Goal: Task Accomplishment & Management: Manage account settings

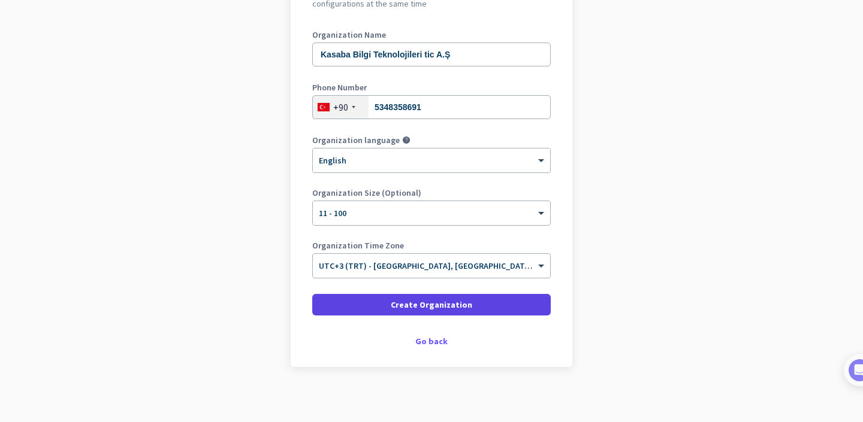
scroll to position [158, 0]
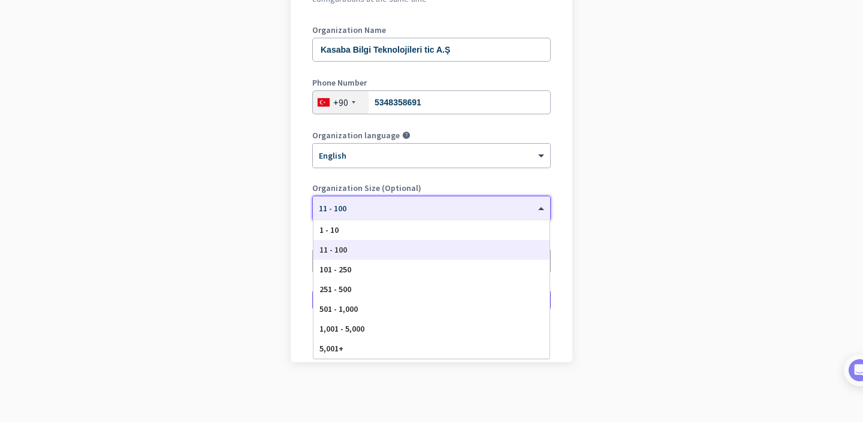
click at [367, 213] on div "× 11 - 100" at bounding box center [431, 209] width 237 height 24
click at [360, 227] on div "1 - 10" at bounding box center [431, 231] width 236 height 20
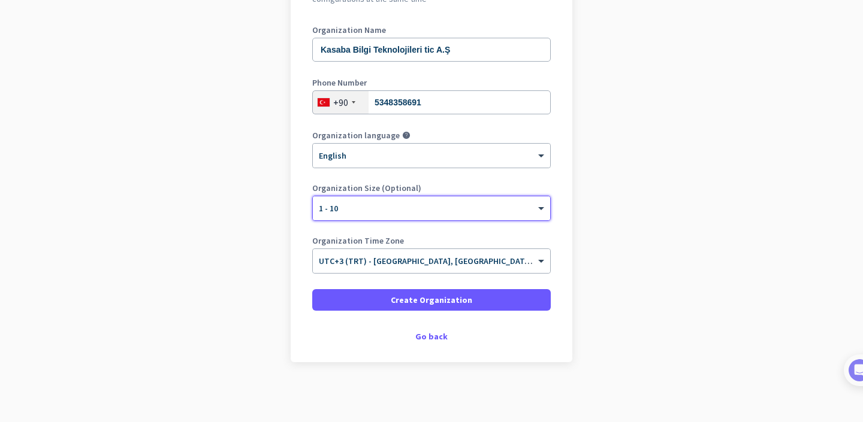
click at [366, 210] on div "× 1 - 10" at bounding box center [424, 209] width 222 height 10
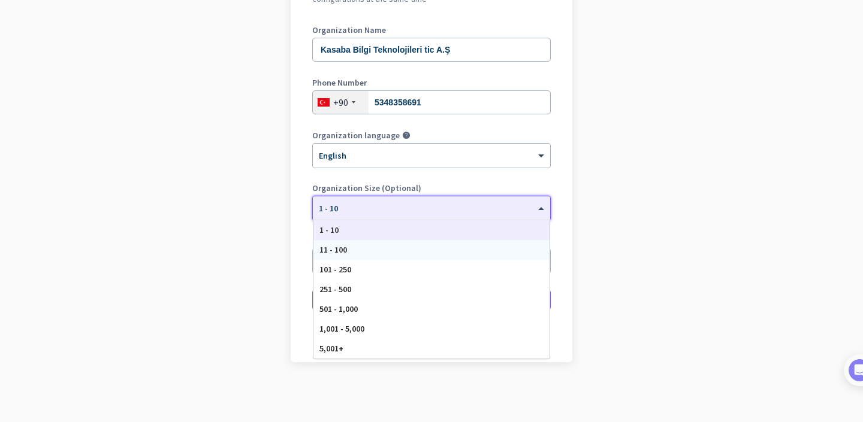
click at [364, 253] on div "11 - 100" at bounding box center [431, 250] width 236 height 20
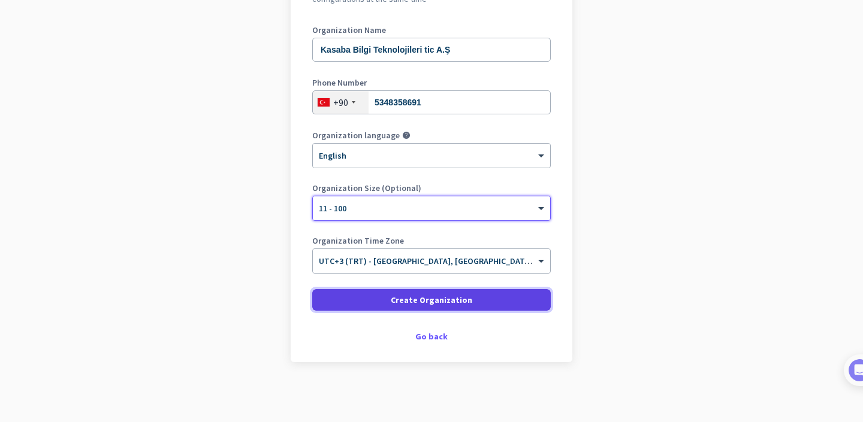
click at [378, 303] on span at bounding box center [431, 300] width 238 height 29
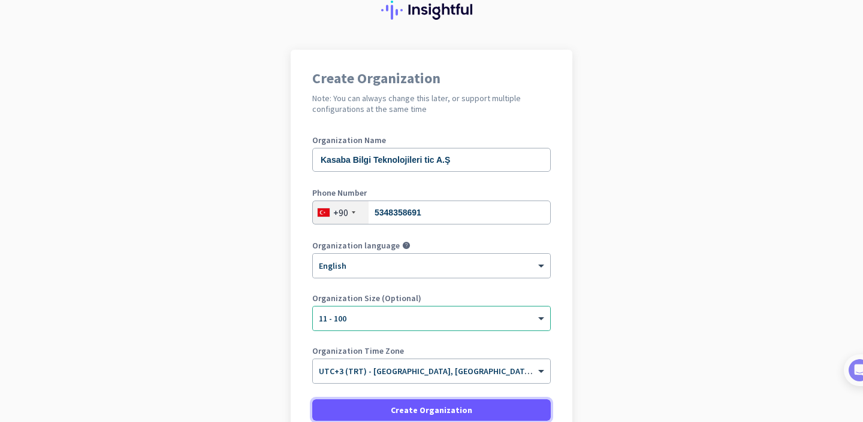
scroll to position [45, 0]
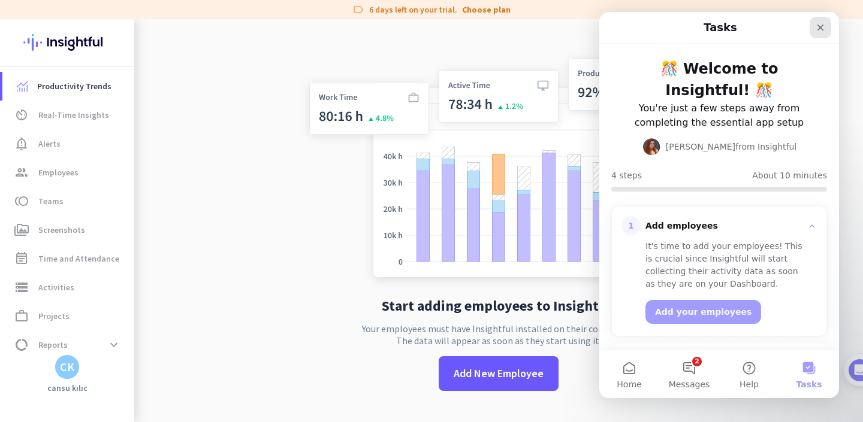
click at [822, 28] on icon "Close" at bounding box center [821, 28] width 10 height 10
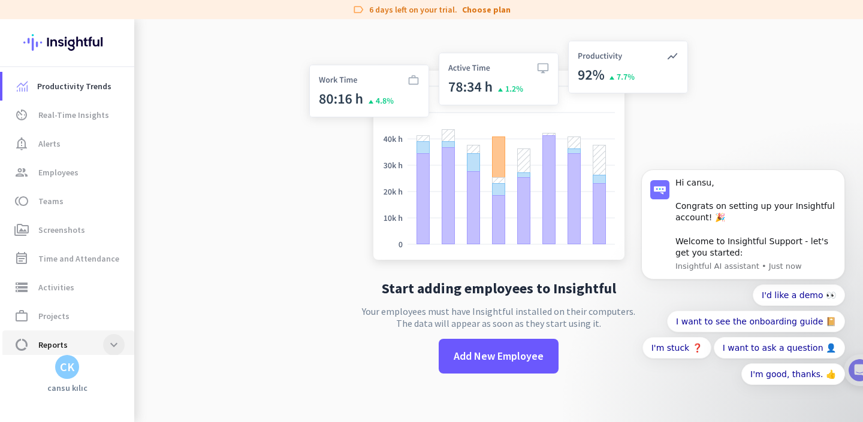
click at [103, 342] on span at bounding box center [114, 345] width 22 height 22
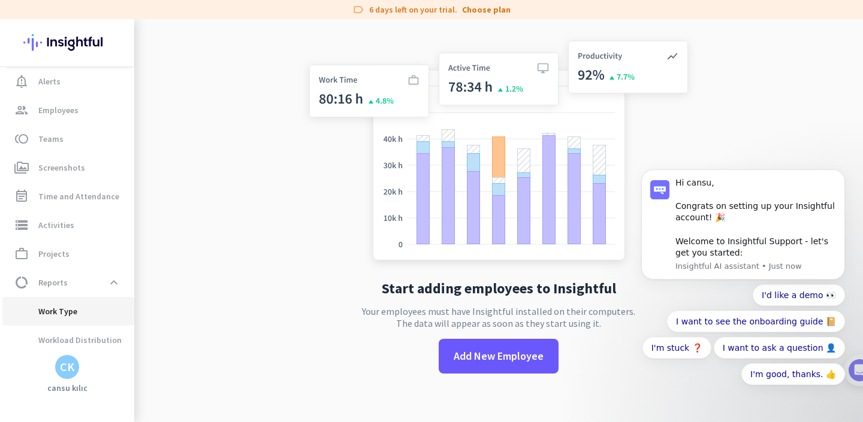
scroll to position [38, 0]
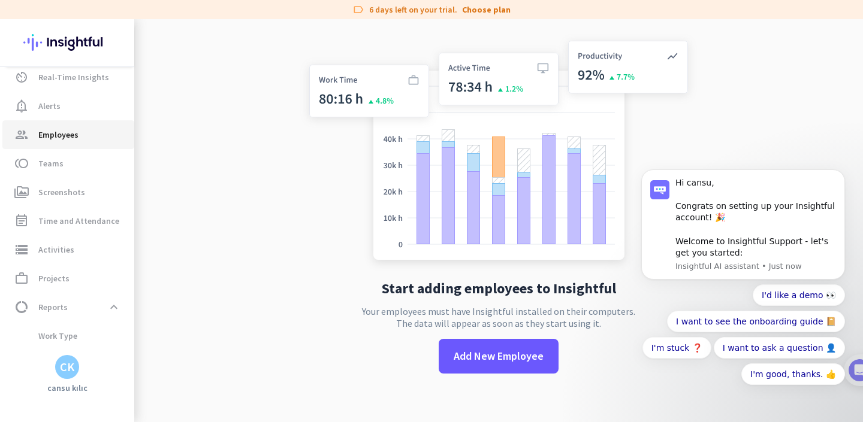
click at [71, 128] on span "Employees" at bounding box center [58, 135] width 40 height 14
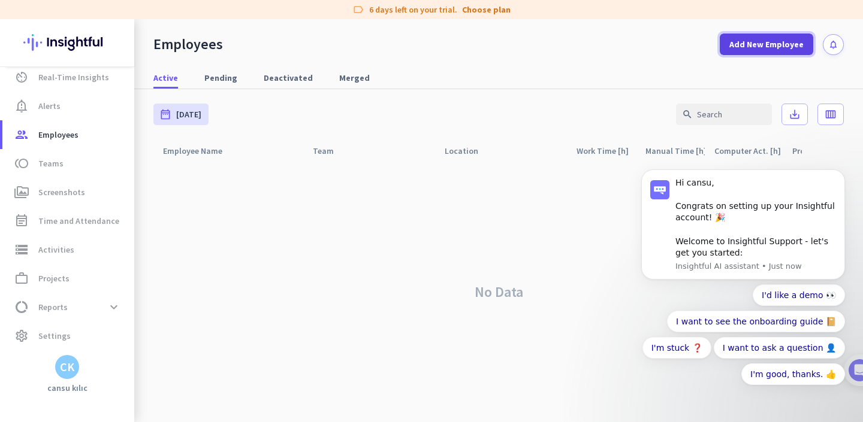
click at [783, 41] on span "Add New Employee" at bounding box center [766, 44] width 74 height 12
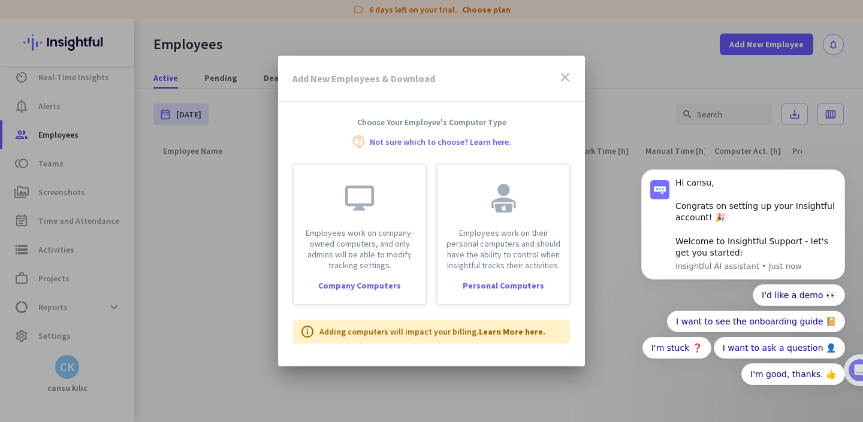
click at [564, 78] on icon "close" at bounding box center [565, 77] width 14 height 14
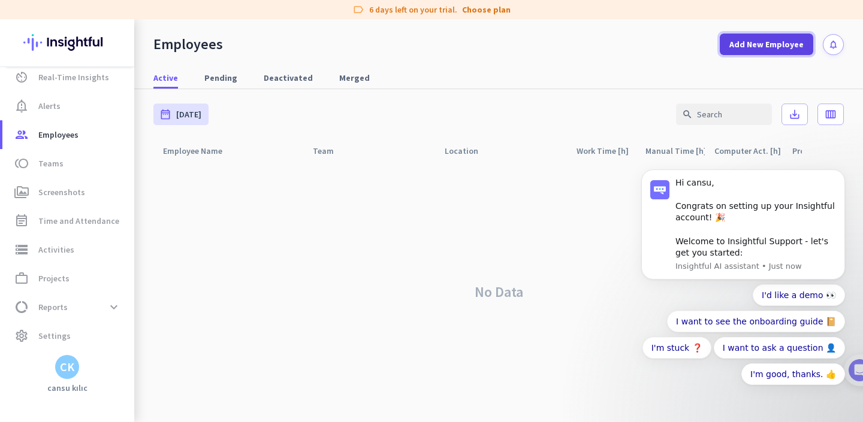
click at [764, 43] on span "Add New Employee" at bounding box center [766, 44] width 74 height 12
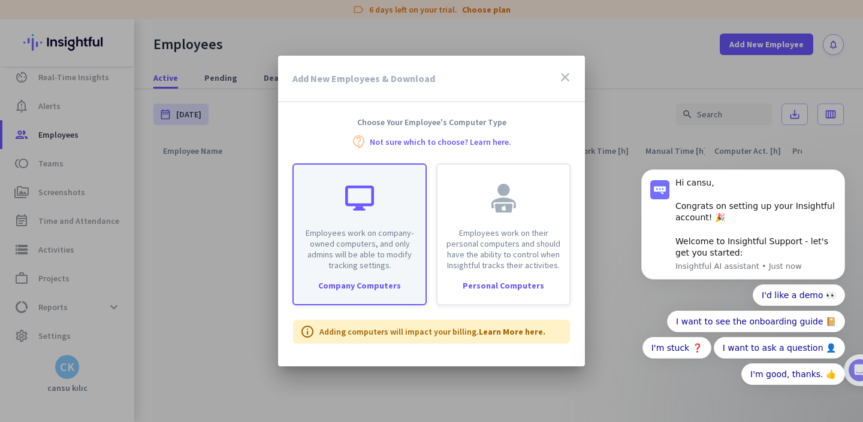
click at [370, 271] on div "Employees work on company-owned computers, and only admins will be able to modi…" at bounding box center [359, 235] width 134 height 142
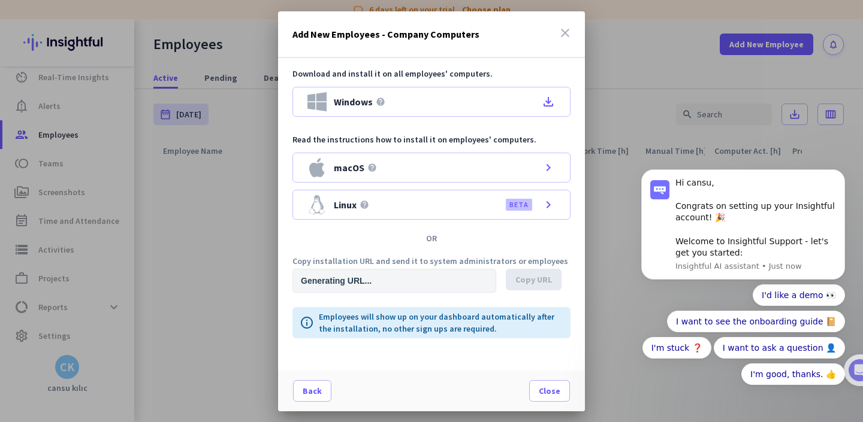
type input "https://app.insightful.io/#/installation/company?token=eyJhbGciOiJIUzI1NiIsInR5…"
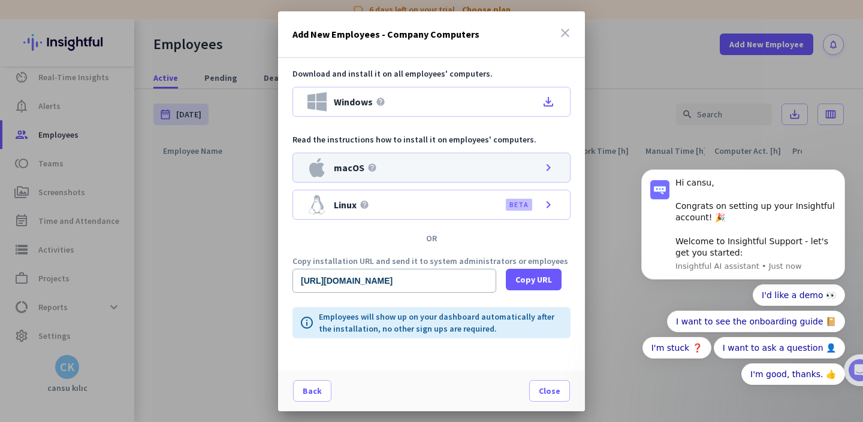
click at [356, 171] on span "macOS" at bounding box center [349, 168] width 31 height 10
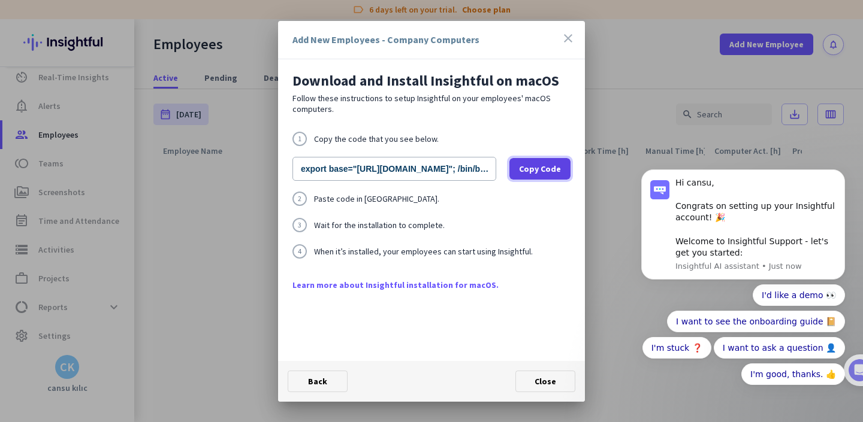
click at [535, 161] on span at bounding box center [539, 169] width 61 height 29
click at [521, 384] on span at bounding box center [545, 381] width 59 height 29
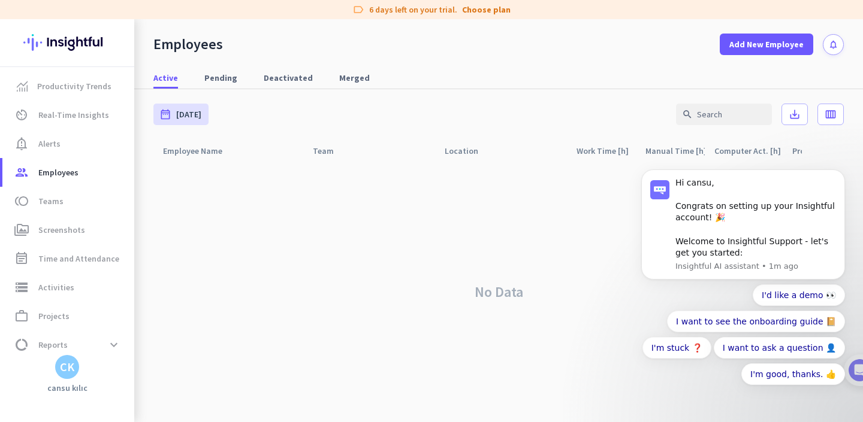
click at [64, 40] on img at bounding box center [66, 42] width 87 height 47
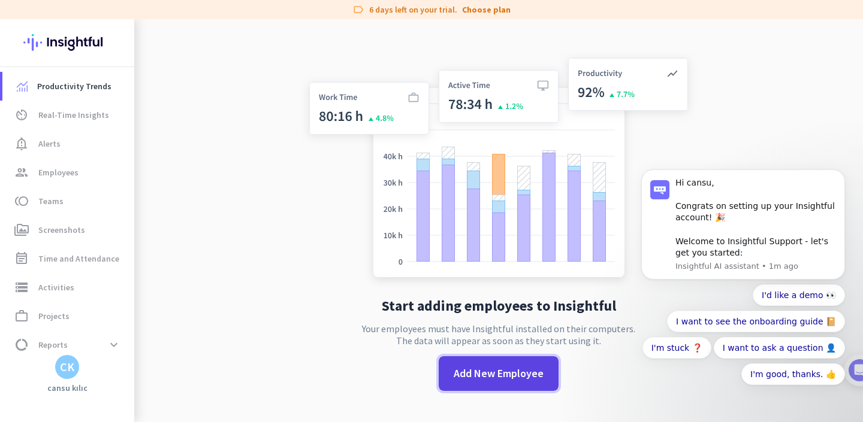
click at [506, 375] on span "Add New Employee" at bounding box center [499, 374] width 90 height 16
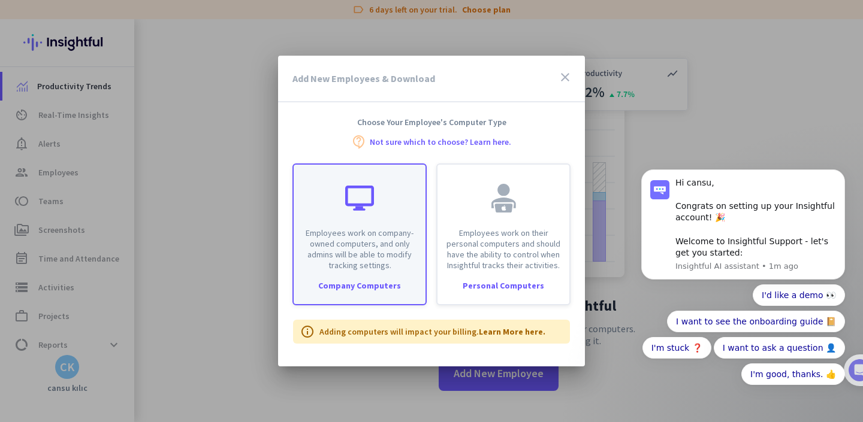
click at [385, 259] on p "Employees work on company-owned computers, and only admins will be able to modi…" at bounding box center [359, 249] width 117 height 43
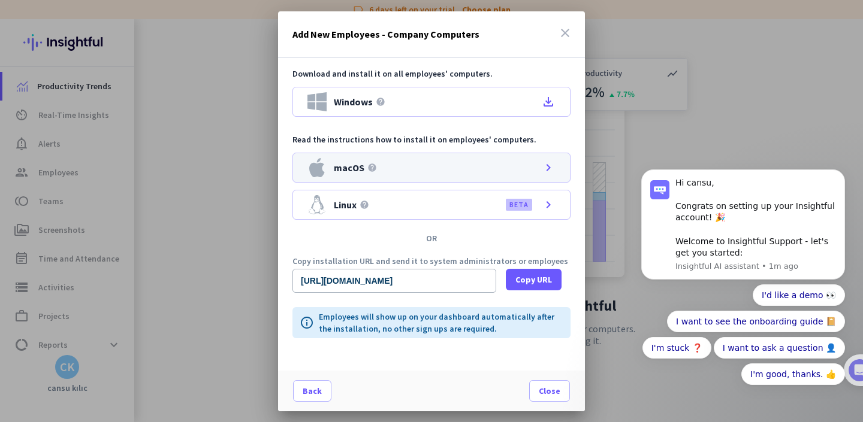
click at [401, 168] on div "macOS help chevron_right" at bounding box center [431, 168] width 278 height 30
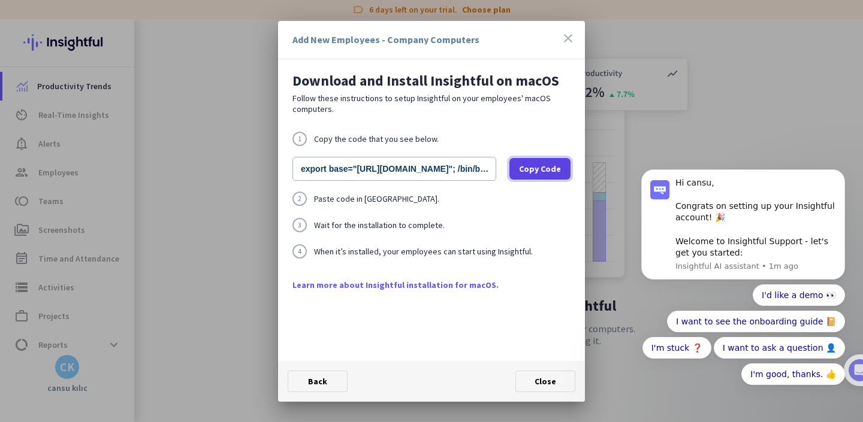
click at [542, 166] on span "Copy Code" at bounding box center [540, 169] width 42 height 12
click at [566, 38] on icon "close" at bounding box center [568, 38] width 14 height 14
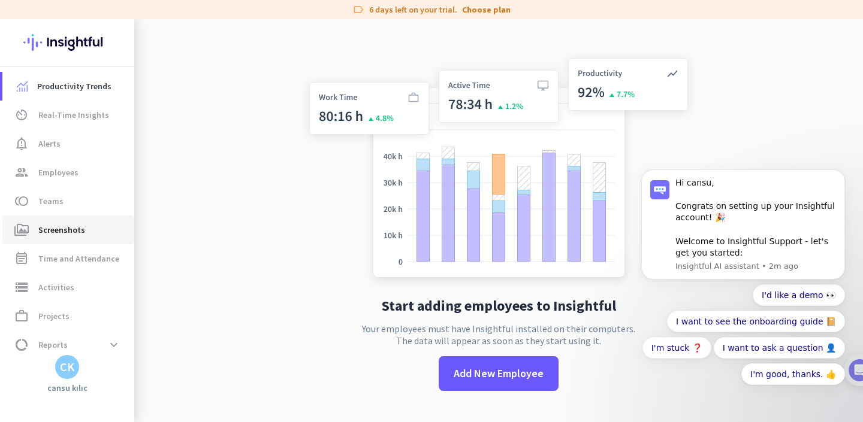
click at [76, 232] on span "Screenshots" at bounding box center [61, 230] width 47 height 14
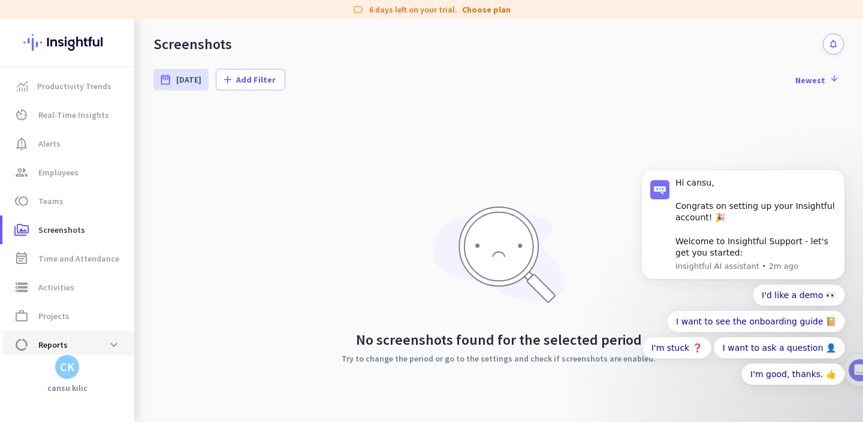
click at [62, 339] on span "Reports" at bounding box center [52, 345] width 29 height 14
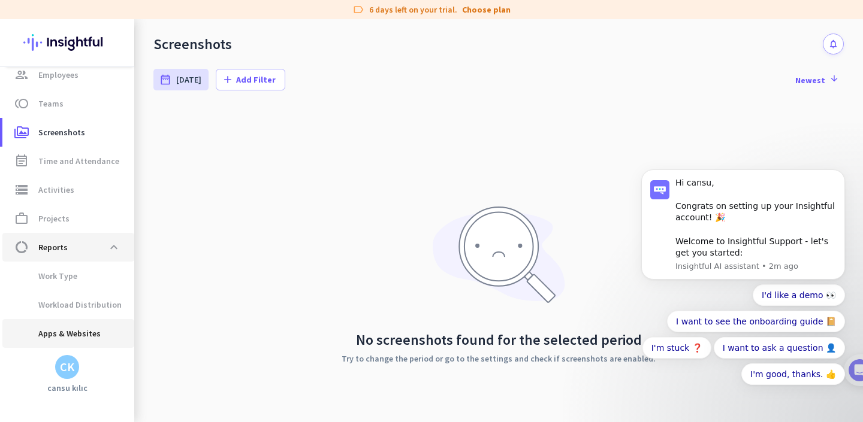
scroll to position [153, 0]
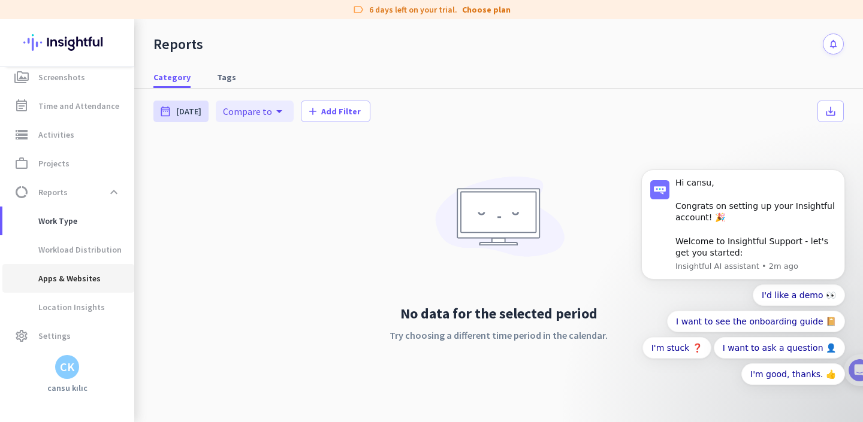
click at [74, 274] on span "Apps & Websites" at bounding box center [56, 278] width 89 height 29
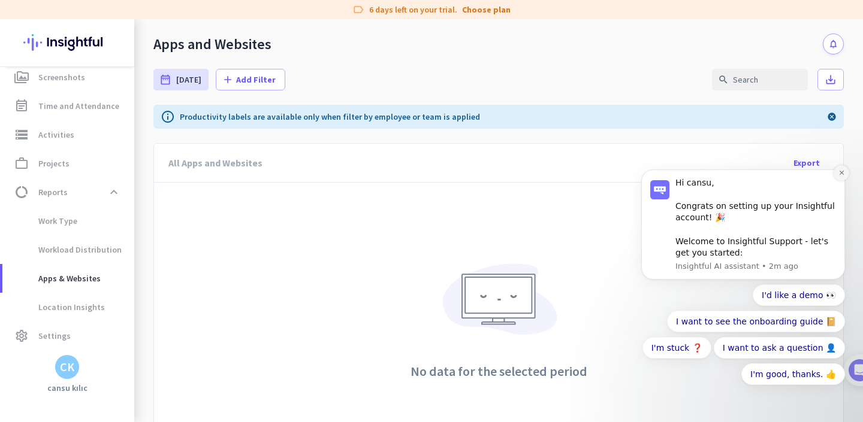
click at [842, 174] on icon "Dismiss notification" at bounding box center [841, 173] width 7 height 7
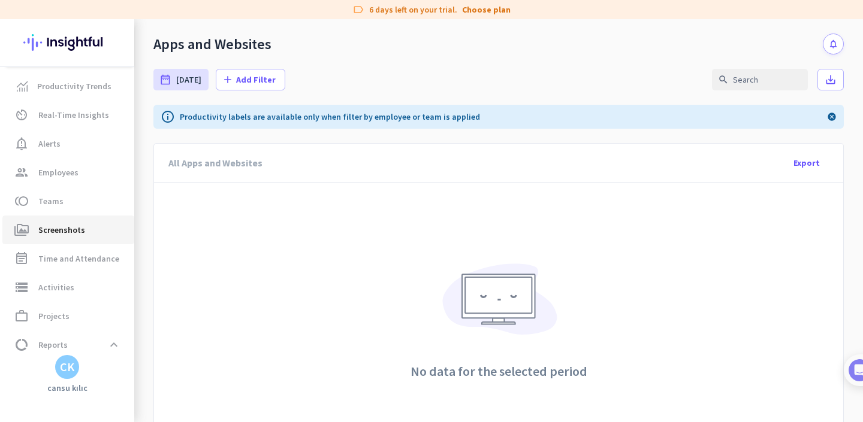
scroll to position [153, 0]
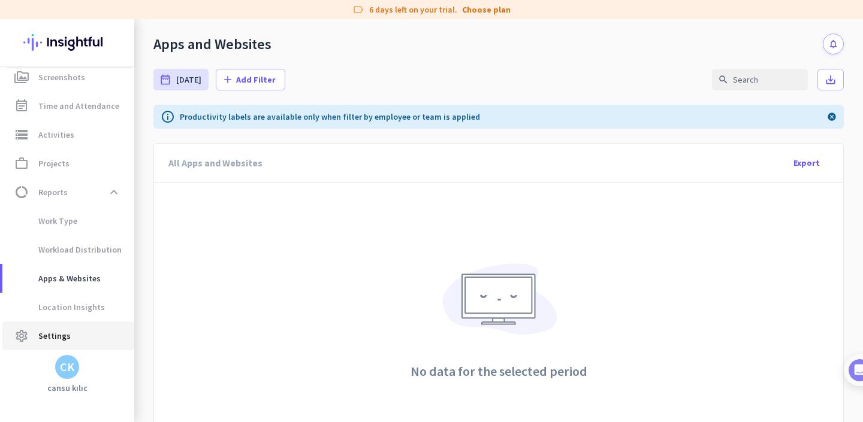
click at [63, 342] on span "Settings" at bounding box center [54, 336] width 32 height 14
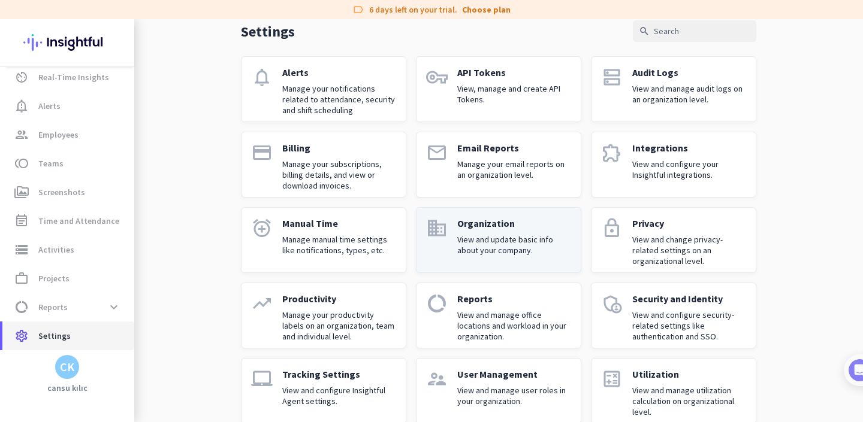
scroll to position [77, 0]
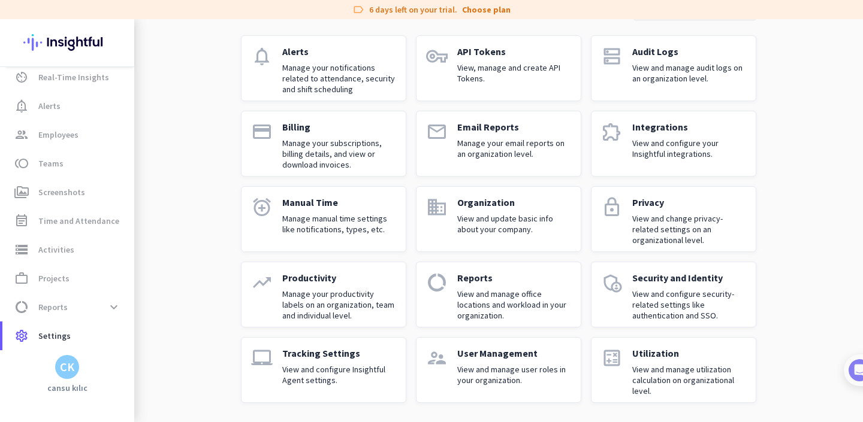
click at [376, 379] on p "View and configure Insightful Agent settings." at bounding box center [339, 375] width 114 height 22
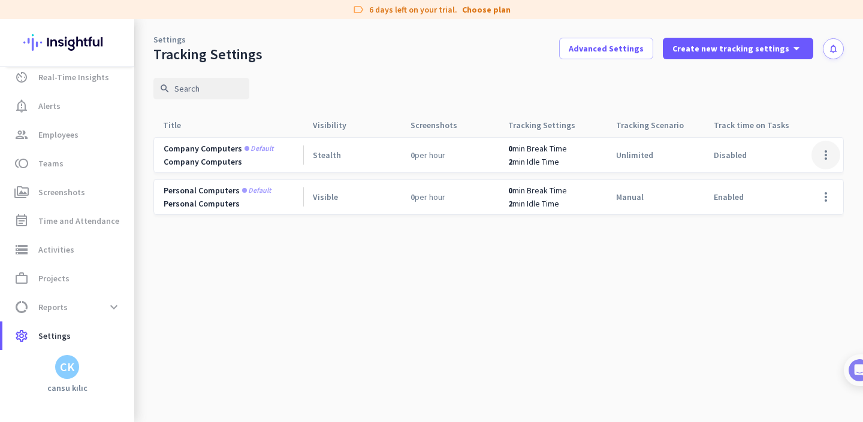
click at [820, 150] on span at bounding box center [825, 155] width 29 height 29
click at [789, 183] on span "Edit" at bounding box center [802, 180] width 58 height 12
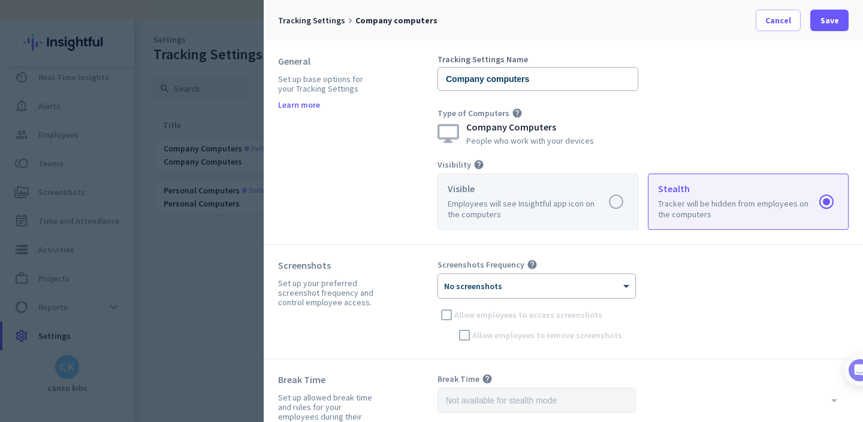
click at [466, 203] on label at bounding box center [538, 201] width 200 height 55
click at [0, 0] on input "radio" at bounding box center [0, 0] width 0 height 0
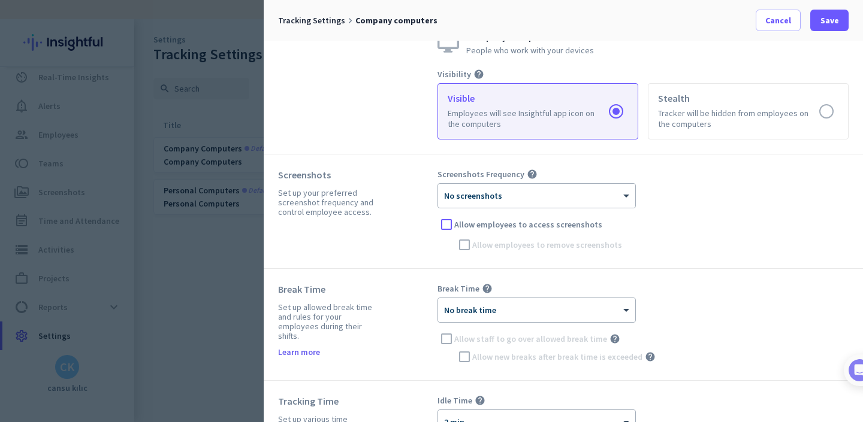
scroll to position [110, 0]
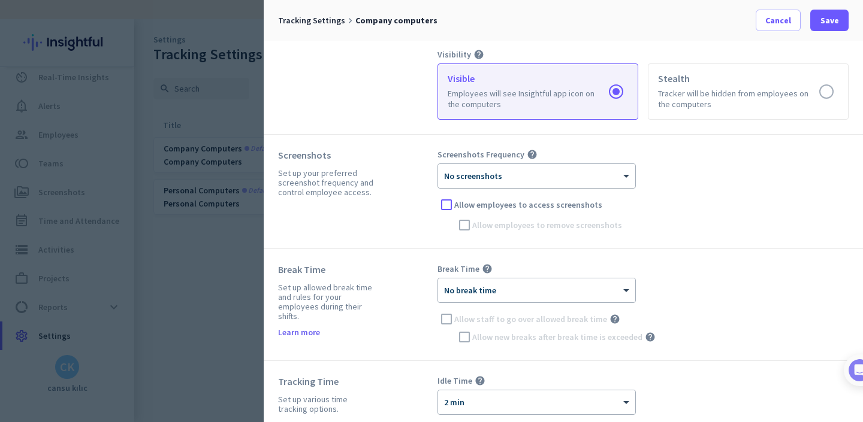
click at [462, 176] on div at bounding box center [536, 172] width 197 height 10
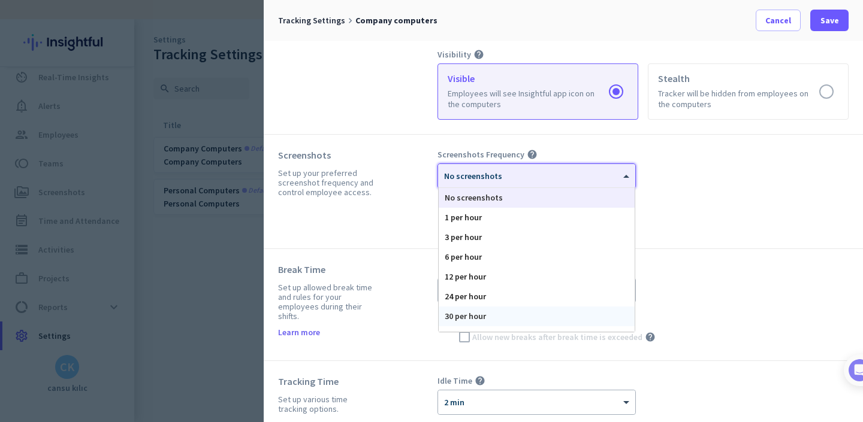
click at [472, 313] on div "30 per hour" at bounding box center [537, 317] width 196 height 20
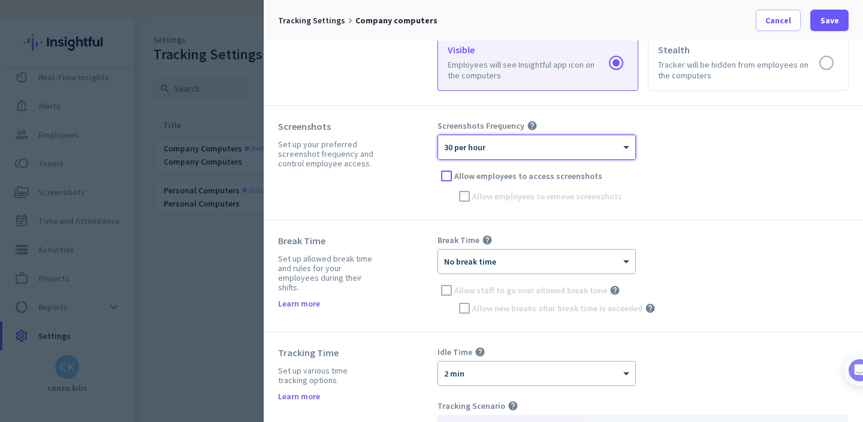
scroll to position [147, 0]
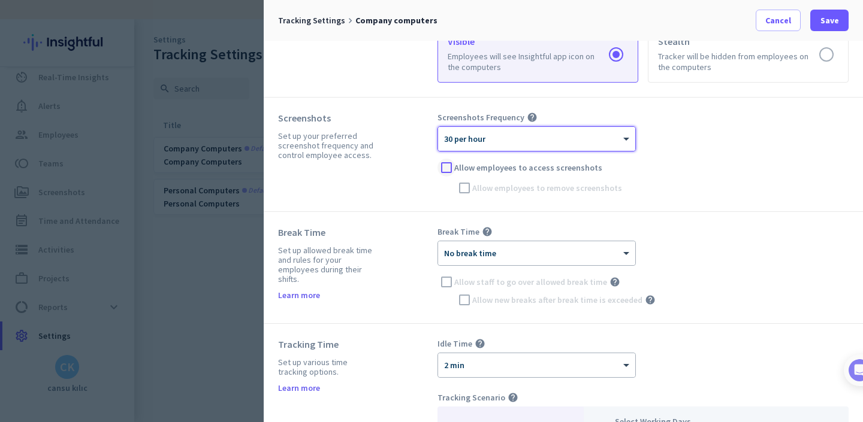
click at [448, 167] on div at bounding box center [446, 168] width 18 height 18
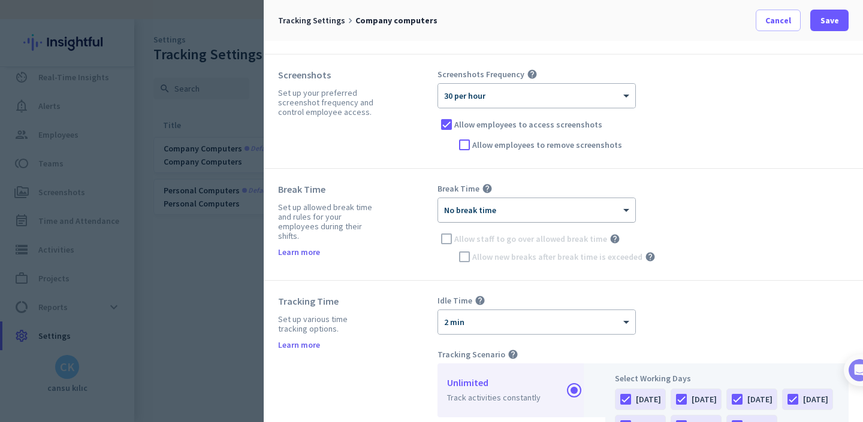
scroll to position [196, 0]
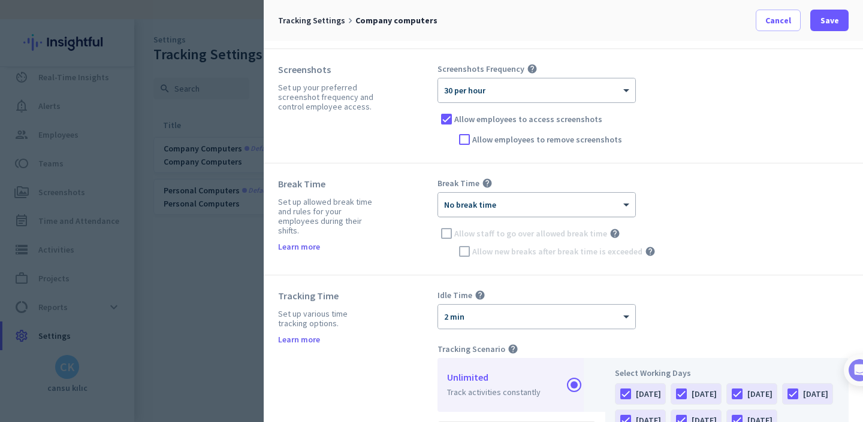
click at [461, 204] on div at bounding box center [536, 201] width 197 height 10
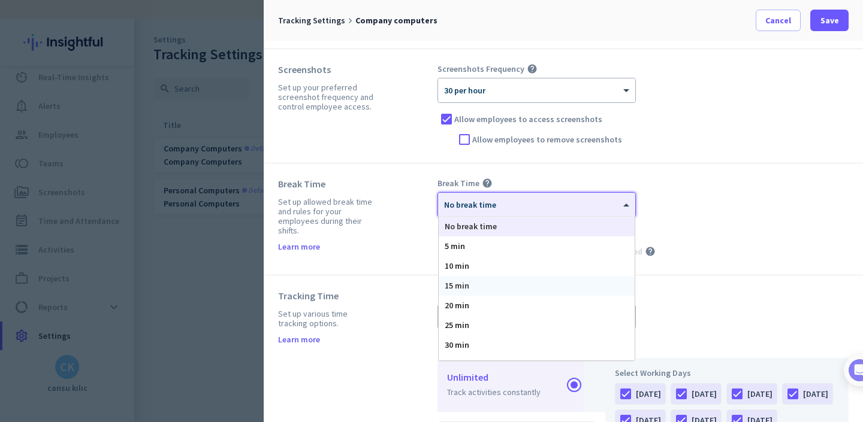
click at [473, 292] on div "15 min" at bounding box center [537, 286] width 196 height 20
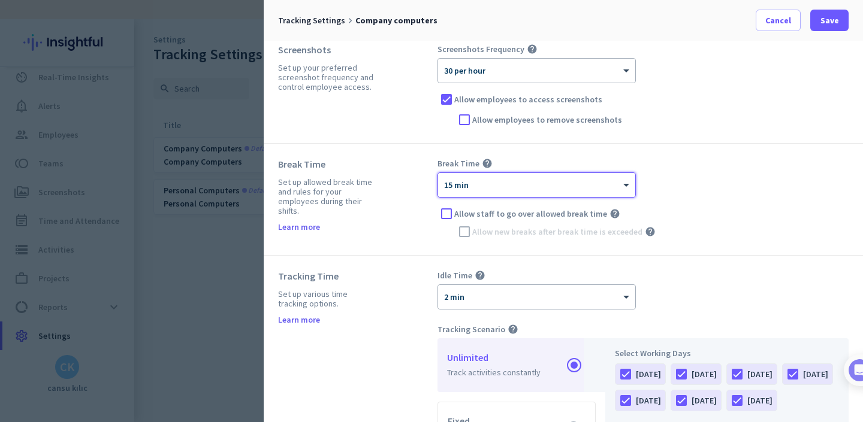
scroll to position [216, 0]
click at [448, 215] on div at bounding box center [446, 213] width 18 height 18
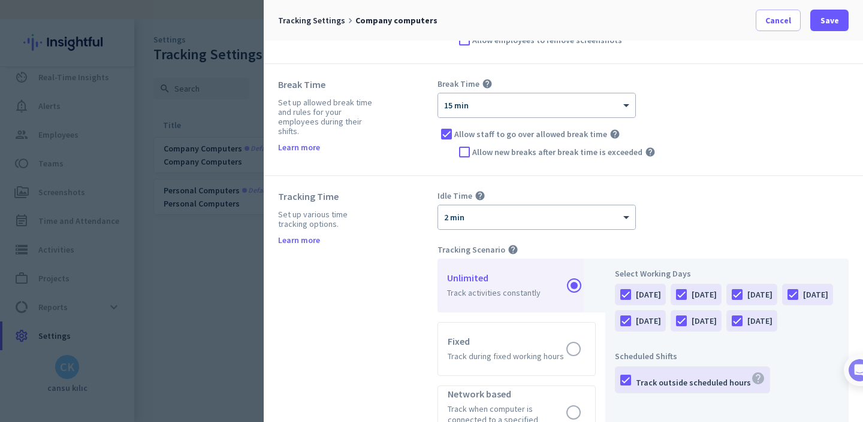
scroll to position [304, 0]
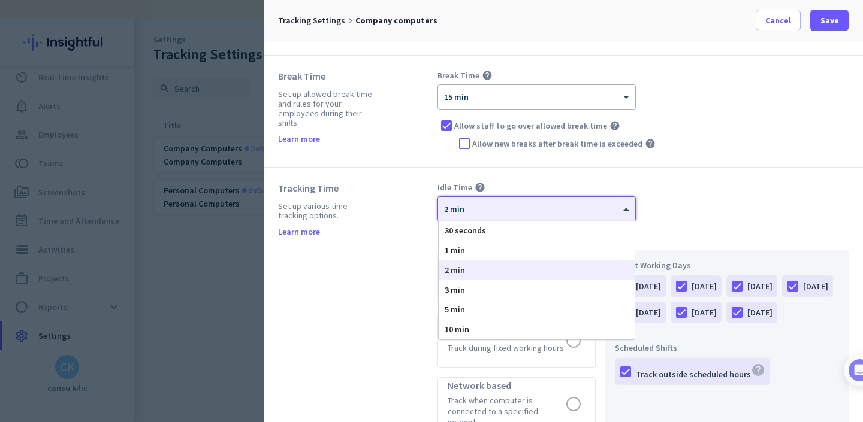
click at [468, 213] on div "× 2 min" at bounding box center [529, 209] width 182 height 10
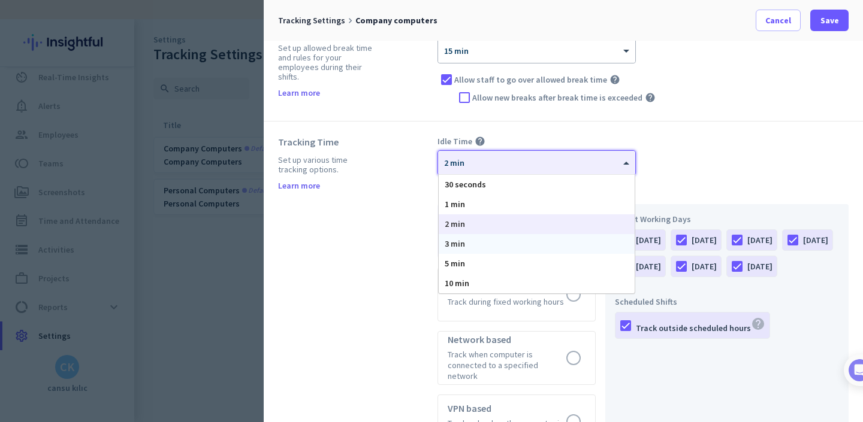
scroll to position [367, 0]
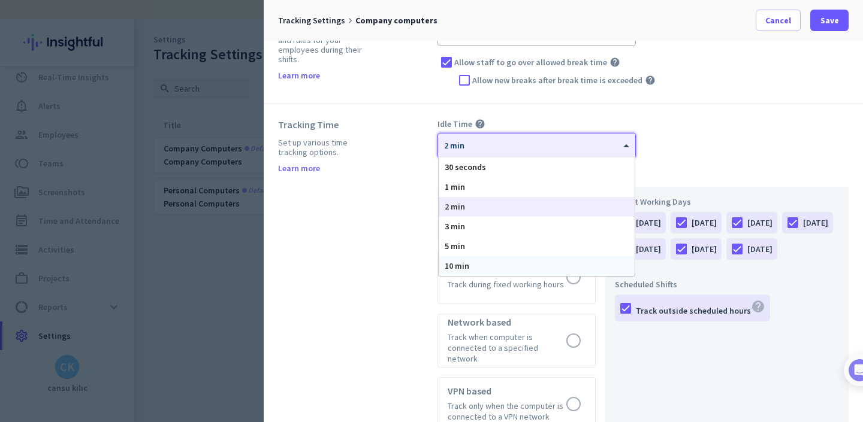
click at [458, 267] on span "10 min" at bounding box center [457, 266] width 25 height 11
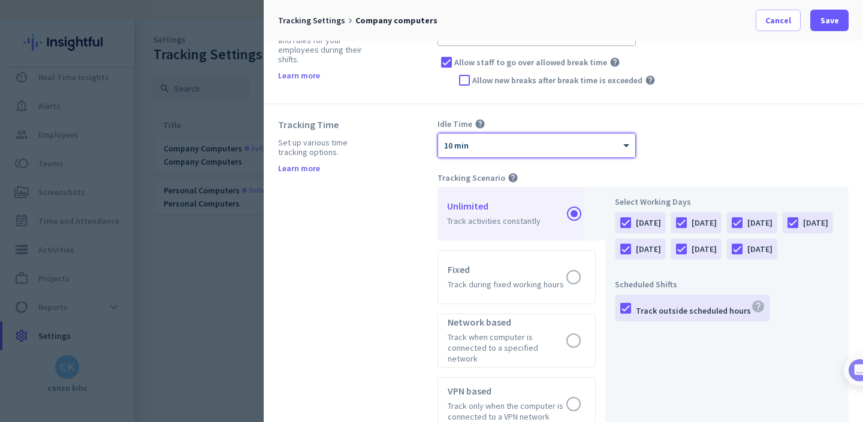
click at [363, 241] on div "Tracking Time Set up various time tracking options. Learn more" at bounding box center [357, 340] width 159 height 442
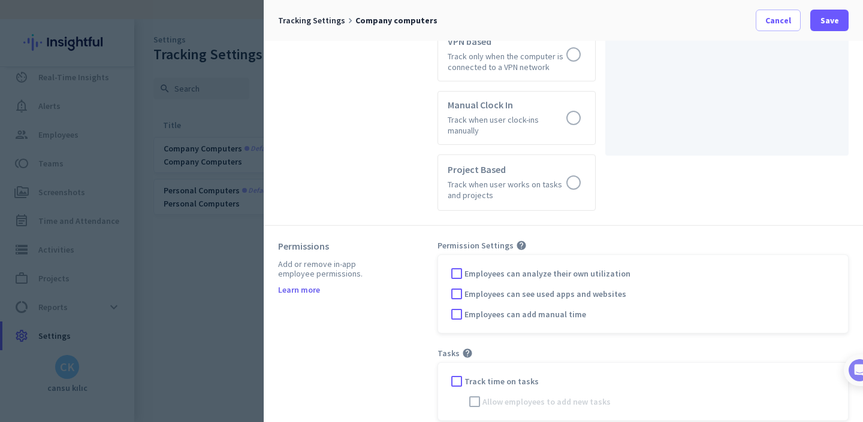
scroll to position [720, 0]
click at [490, 288] on div "Employees can see used apps and websites" at bounding box center [643, 292] width 391 height 18
click at [455, 284] on div at bounding box center [457, 292] width 18 height 18
click at [456, 262] on div at bounding box center [457, 271] width 18 height 18
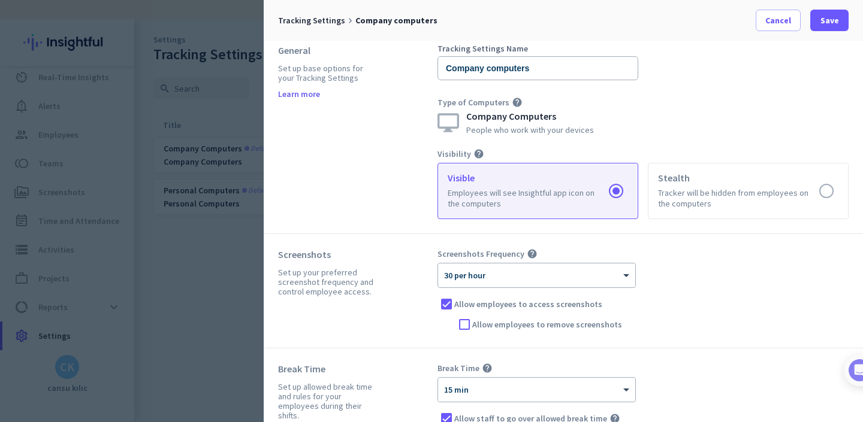
scroll to position [0, 0]
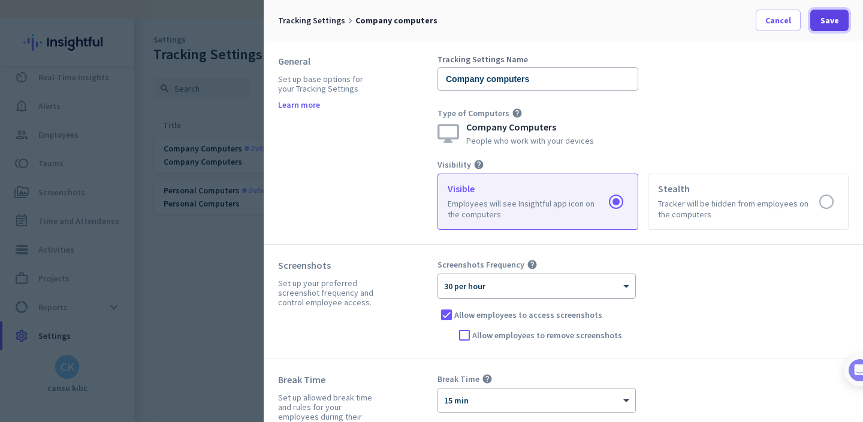
click at [826, 22] on span "Save" at bounding box center [829, 20] width 19 height 12
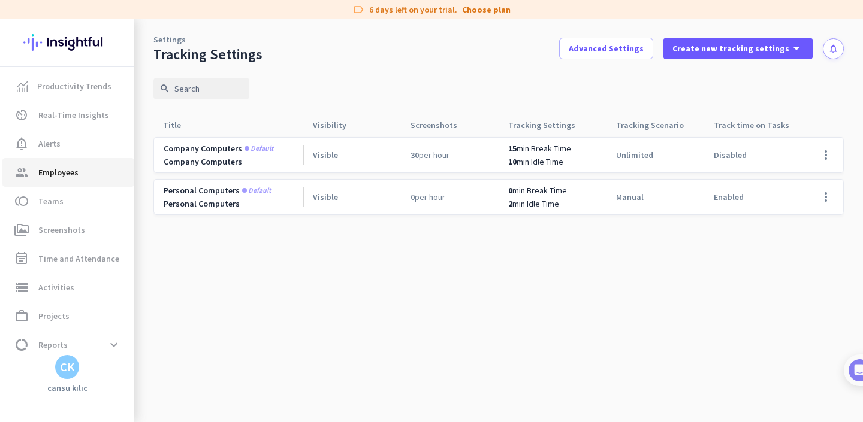
click at [64, 171] on span "Employees" at bounding box center [58, 172] width 40 height 14
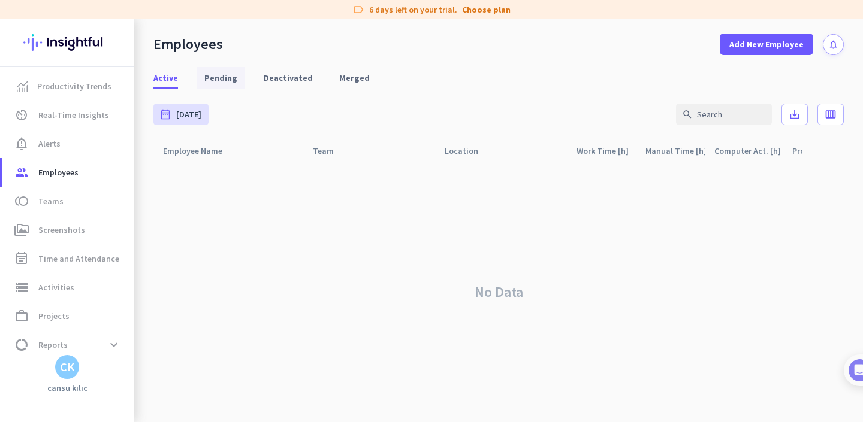
click at [219, 81] on span "Pending" at bounding box center [220, 78] width 33 height 12
click at [295, 82] on span "Deactivated" at bounding box center [288, 78] width 49 height 12
click at [165, 81] on span "Active" at bounding box center [165, 78] width 25 height 12
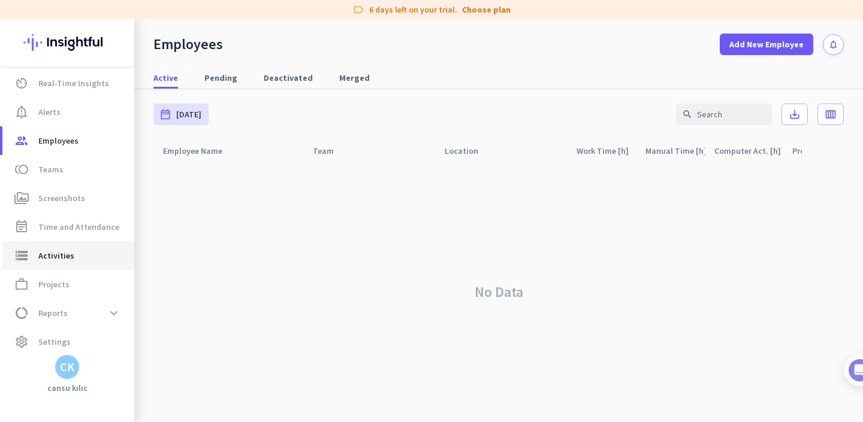
scroll to position [38, 0]
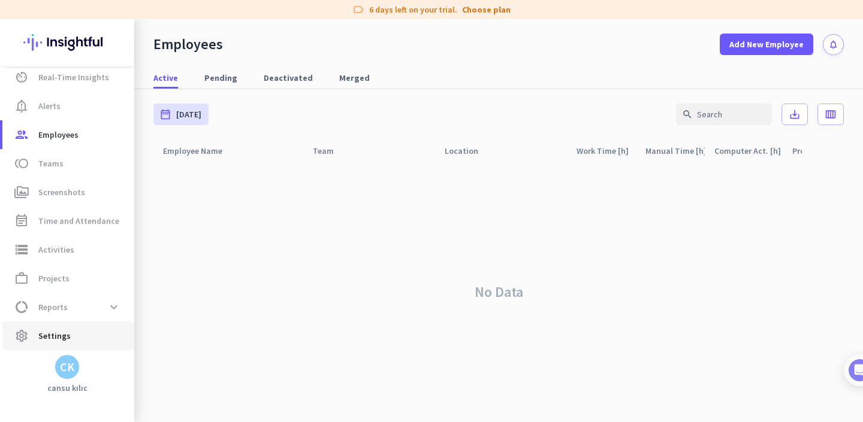
click at [73, 331] on span "settings Settings" at bounding box center [68, 336] width 113 height 14
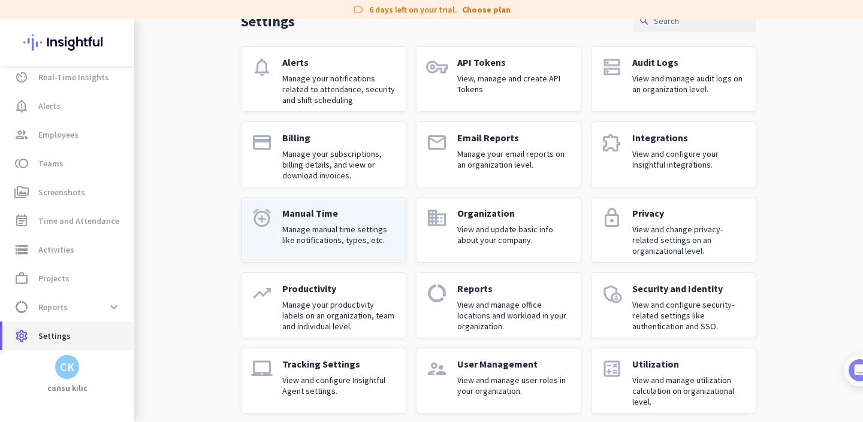
scroll to position [77, 0]
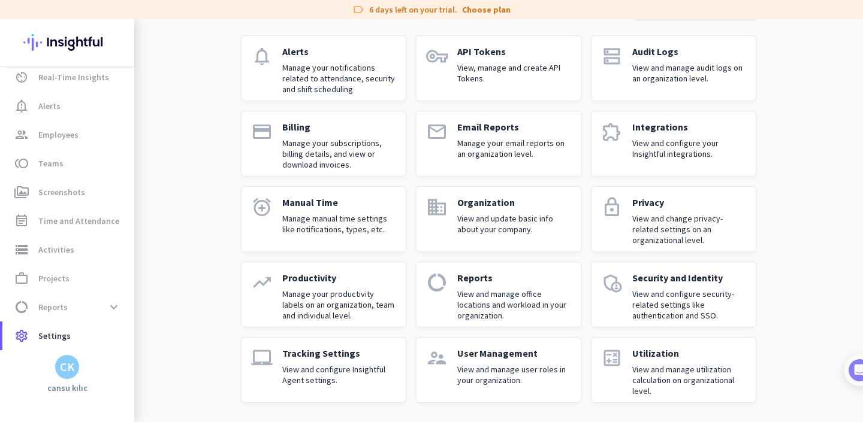
click at [347, 375] on p "View and configure Insightful Agent settings." at bounding box center [339, 375] width 114 height 22
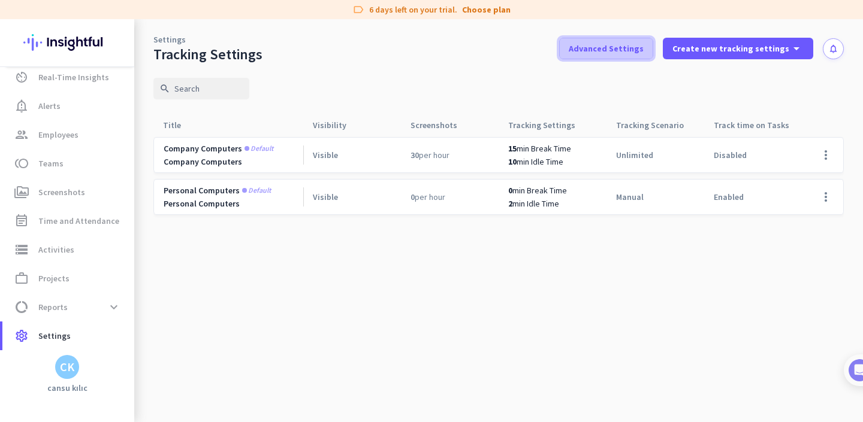
click at [641, 55] on span at bounding box center [606, 48] width 93 height 29
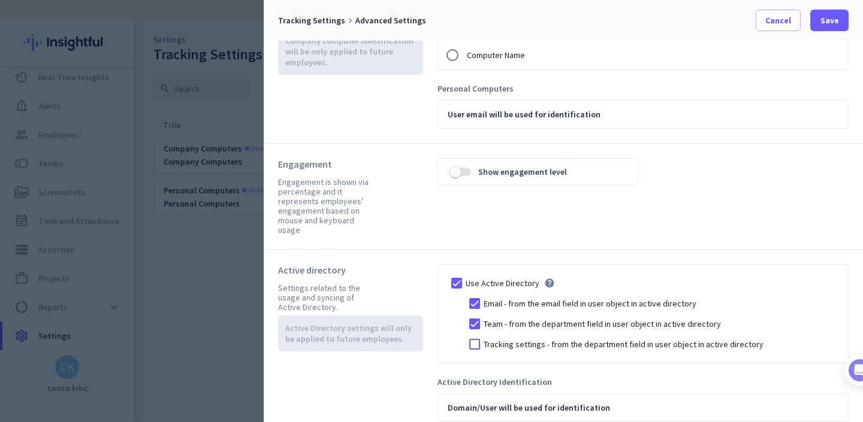
scroll to position [262, 0]
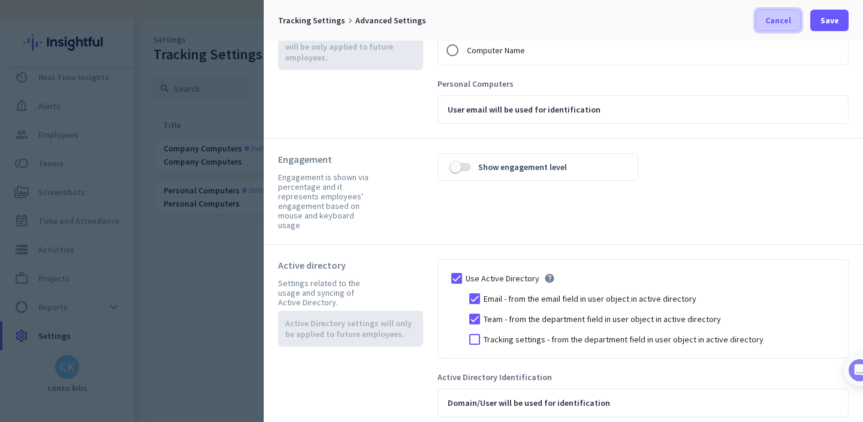
click at [778, 19] on span "Cancel" at bounding box center [778, 20] width 26 height 12
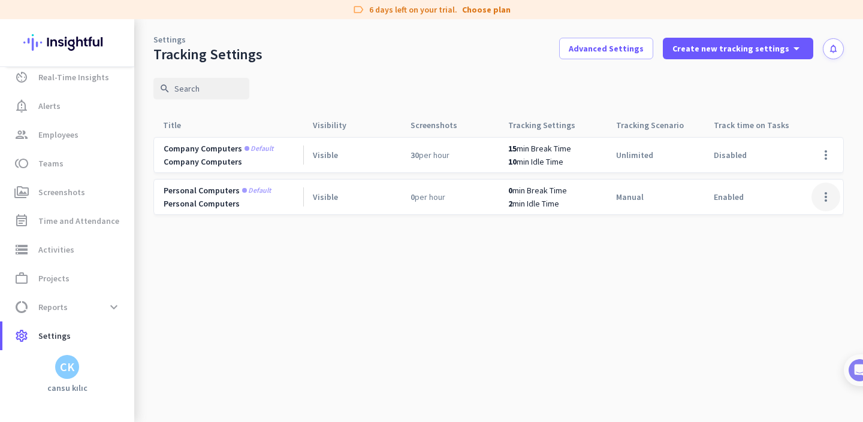
click at [823, 196] on span at bounding box center [825, 197] width 29 height 29
click at [664, 292] on div at bounding box center [431, 211] width 863 height 422
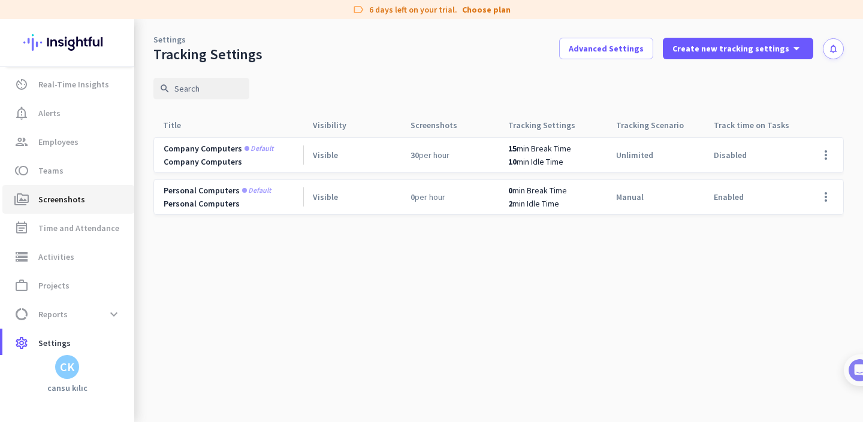
click at [65, 205] on span "Screenshots" at bounding box center [61, 199] width 47 height 14
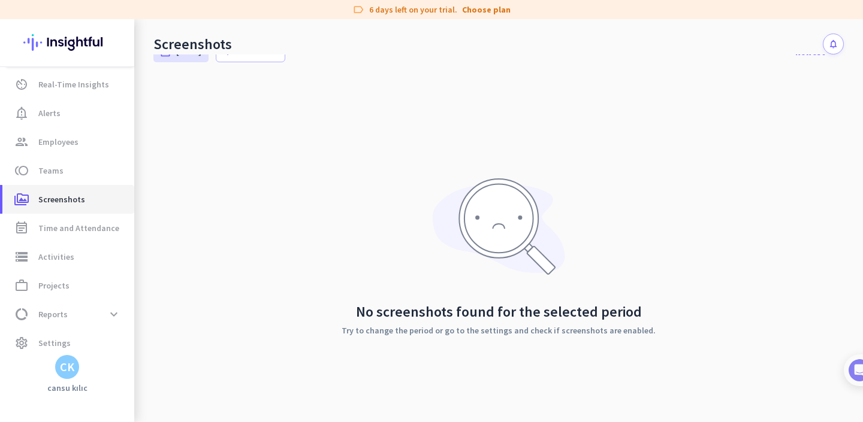
scroll to position [42, 0]
